Goal: Information Seeking & Learning: Learn about a topic

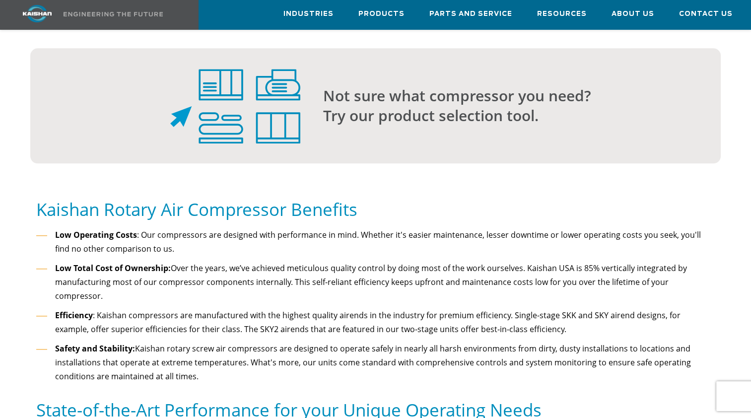
scroll to position [959, 0]
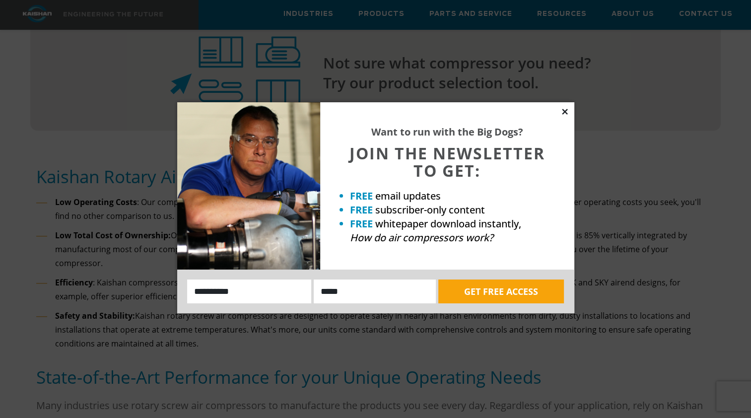
click at [562, 112] on icon at bounding box center [564, 111] width 9 height 9
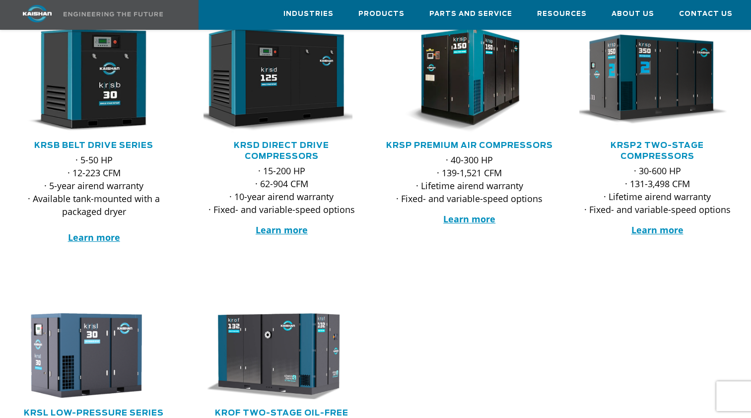
scroll to position [159, 0]
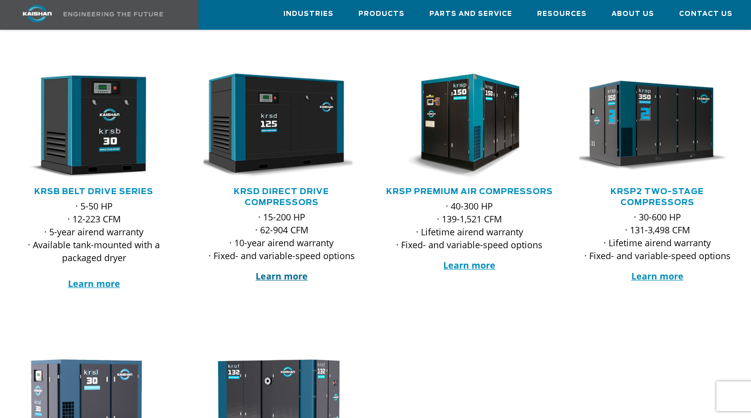
click at [280, 270] on strong "Learn more" at bounding box center [282, 276] width 52 height 12
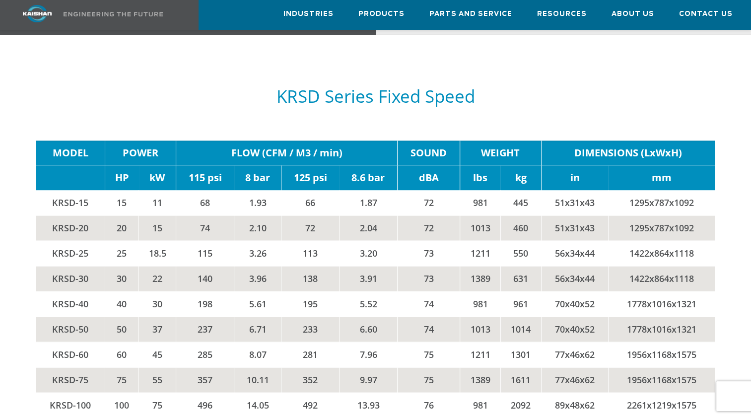
scroll to position [1482, 0]
